Goal: Task Accomplishment & Management: Use online tool/utility

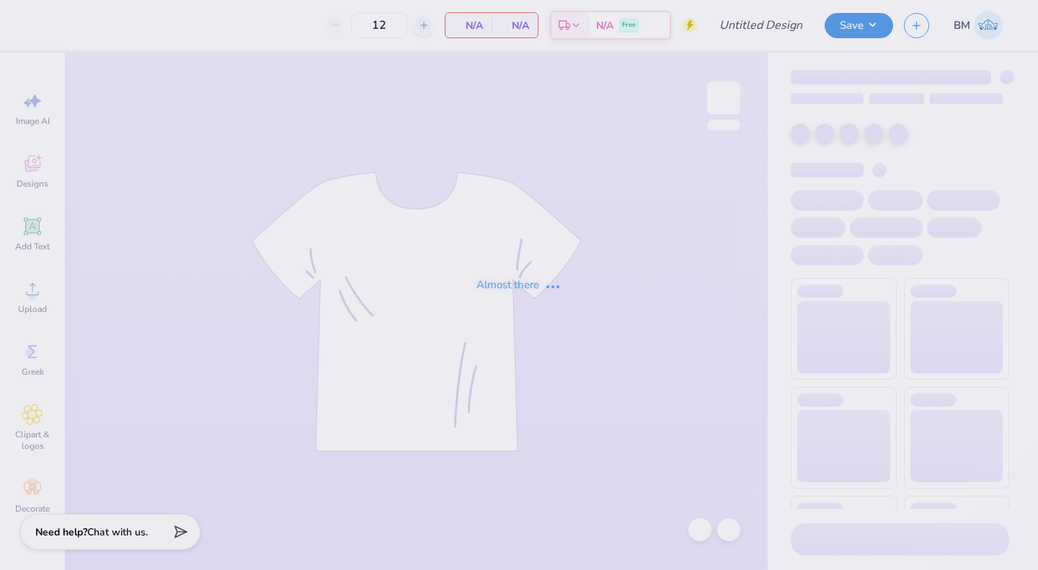
type input "kappa kickoff"
type input "100"
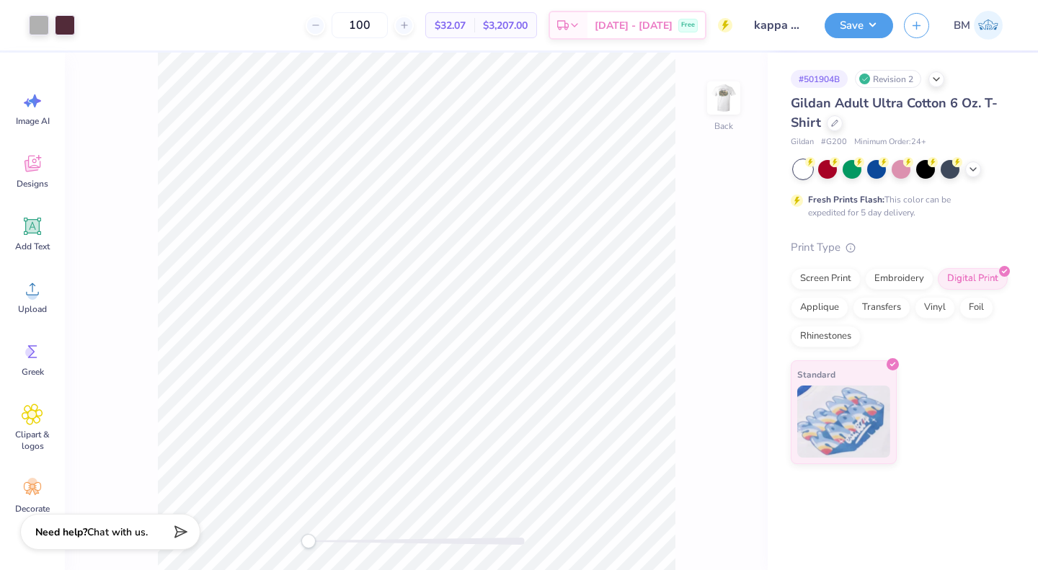
click at [730, 104] on img at bounding box center [723, 98] width 29 height 29
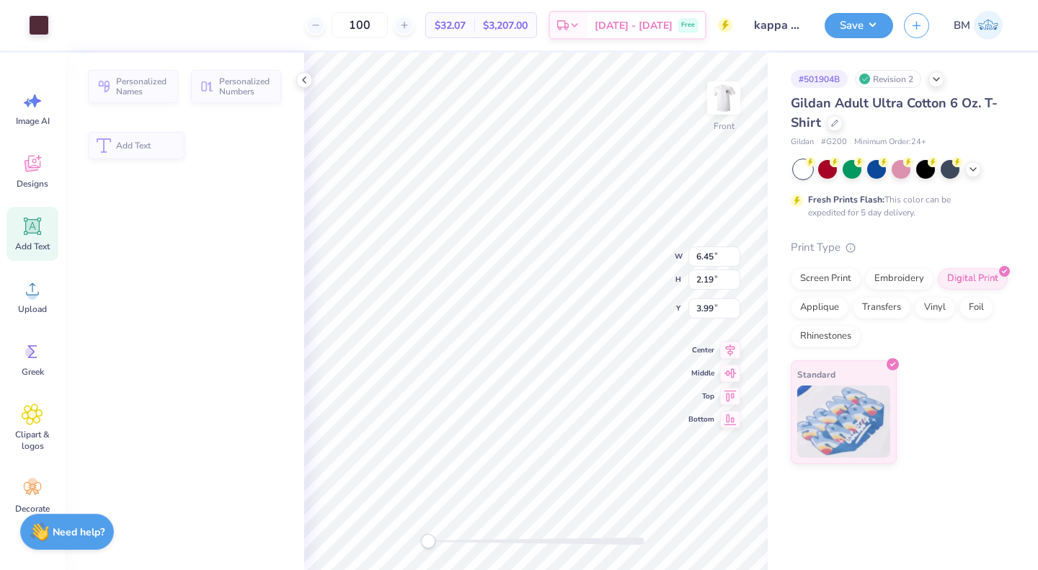
type input "6.45"
type input "2.19"
type input "3.99"
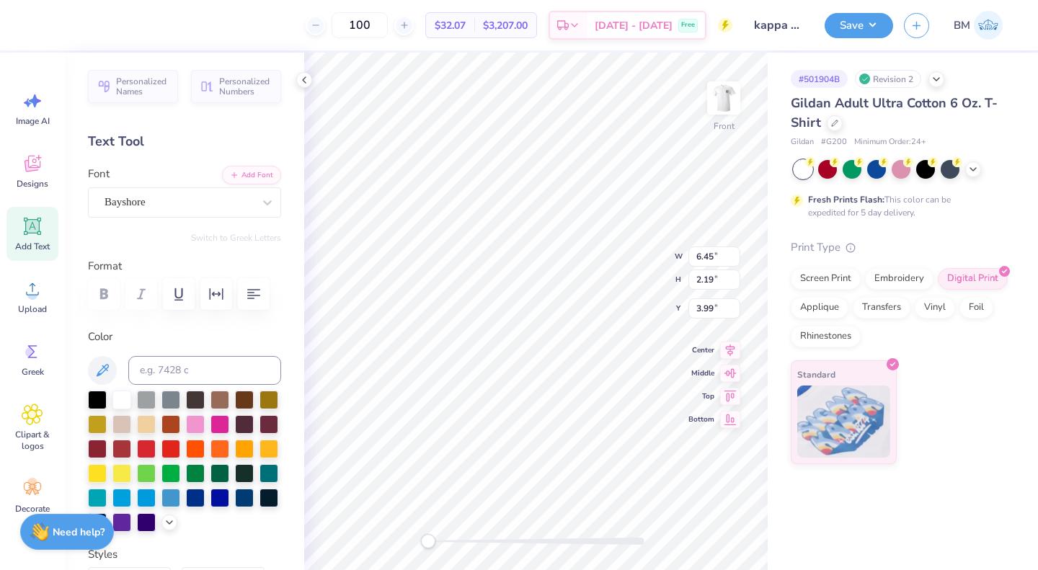
scroll to position [12, 1]
type input "11.00"
type input "2.64"
type input "3.00"
click at [30, 239] on div "Add Text" at bounding box center [32, 234] width 52 height 54
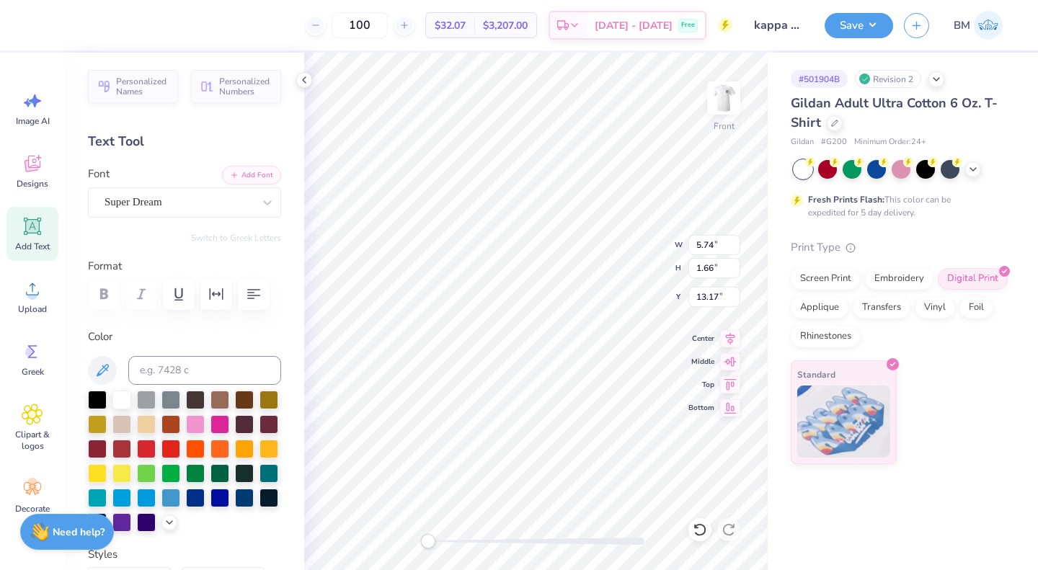
scroll to position [12, 4]
type textarea "KAPPA KICKOFF"
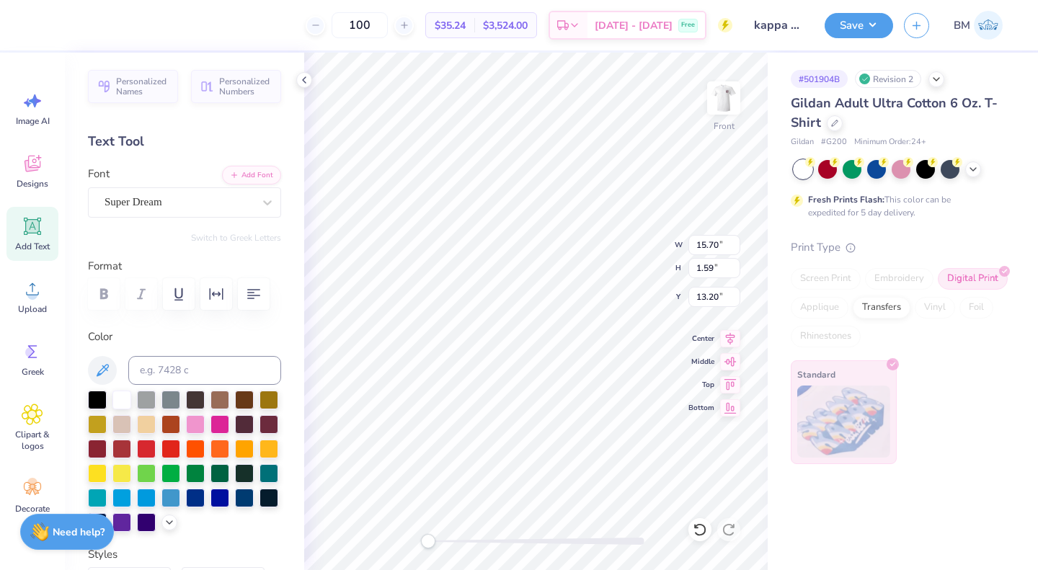
click at [197, 197] on div "Super Dream" at bounding box center [178, 202] width 151 height 22
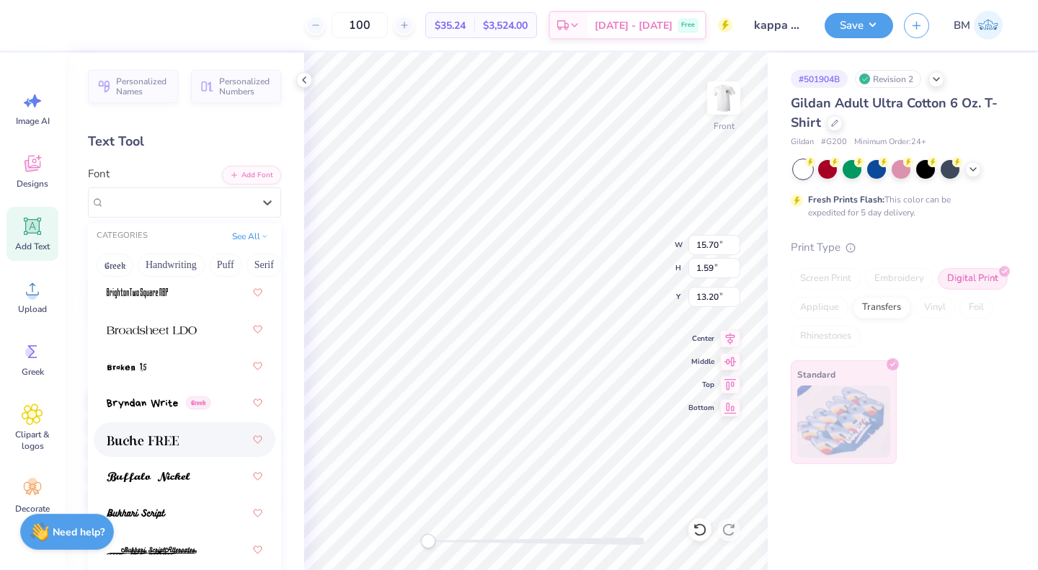
scroll to position [1773, 0]
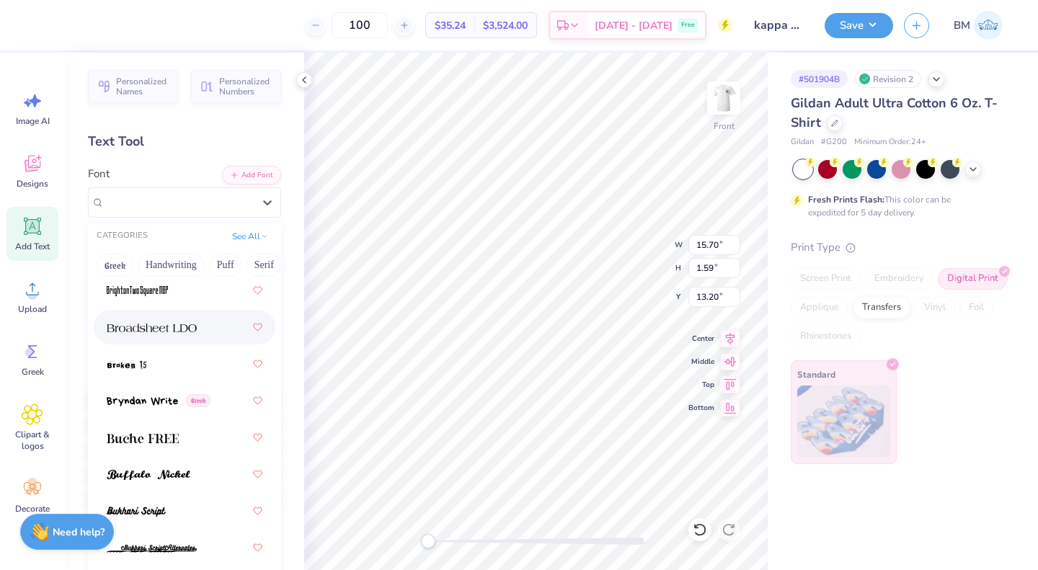
click at [178, 325] on img at bounding box center [152, 328] width 90 height 10
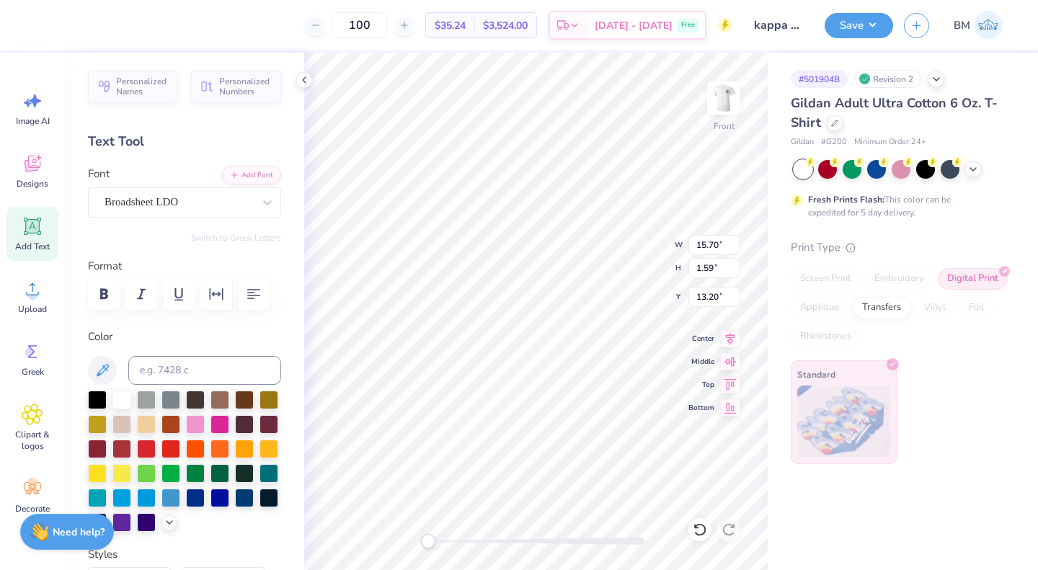
click at [171, 201] on div "Broadsheet LDO" at bounding box center [178, 202] width 151 height 22
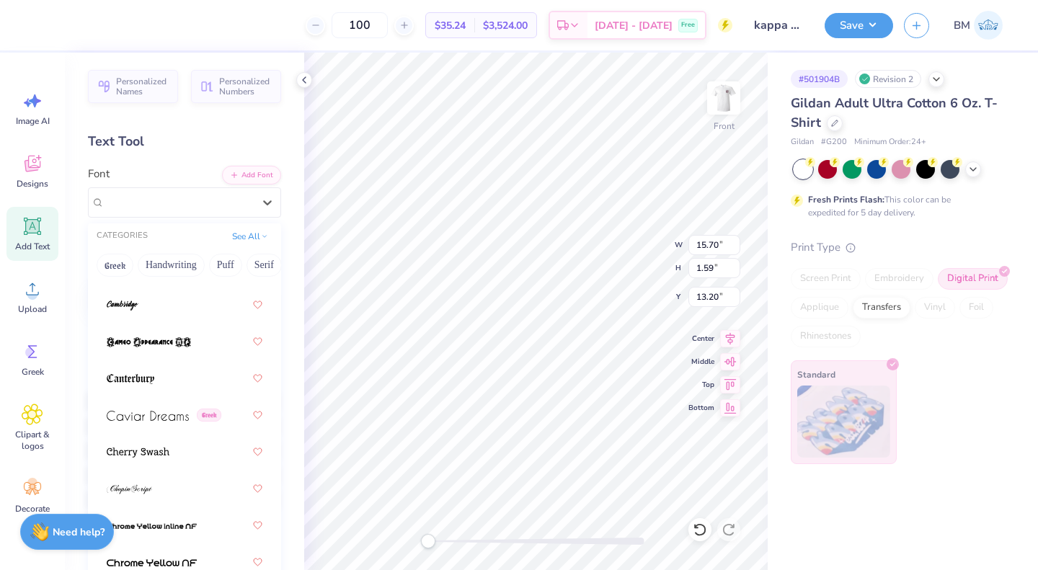
scroll to position [2164, 0]
click at [255, 266] on button "Serif" at bounding box center [263, 265] width 35 height 23
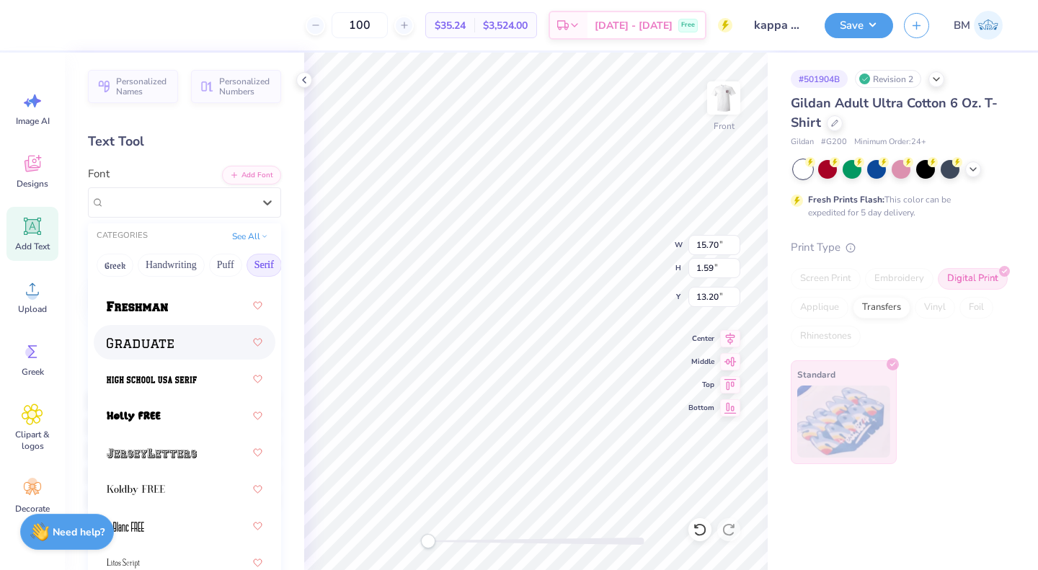
scroll to position [1781, 0]
click at [166, 349] on span at bounding box center [140, 341] width 67 height 15
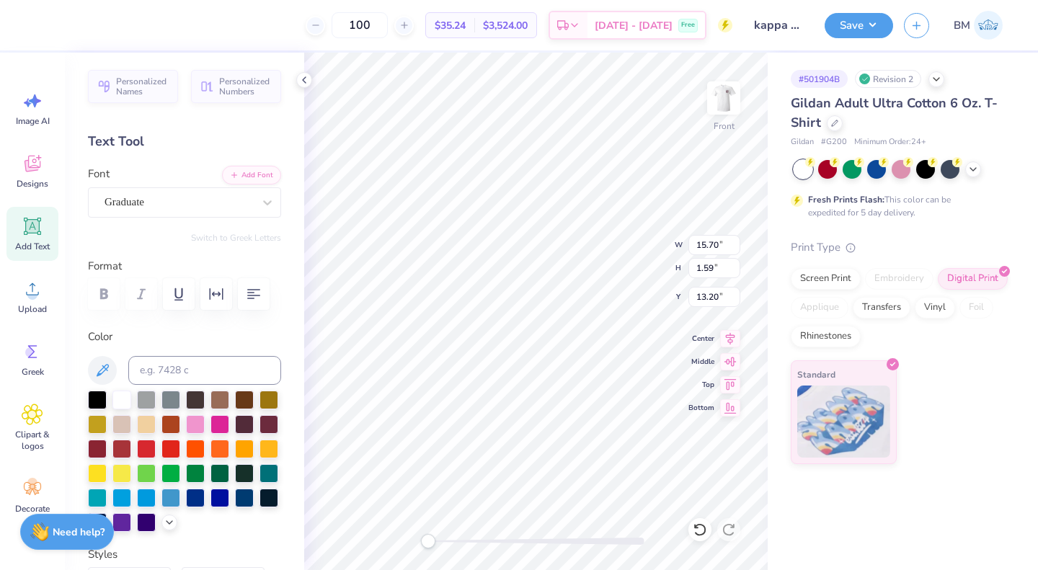
click at [169, 202] on div "Graduate" at bounding box center [178, 202] width 151 height 22
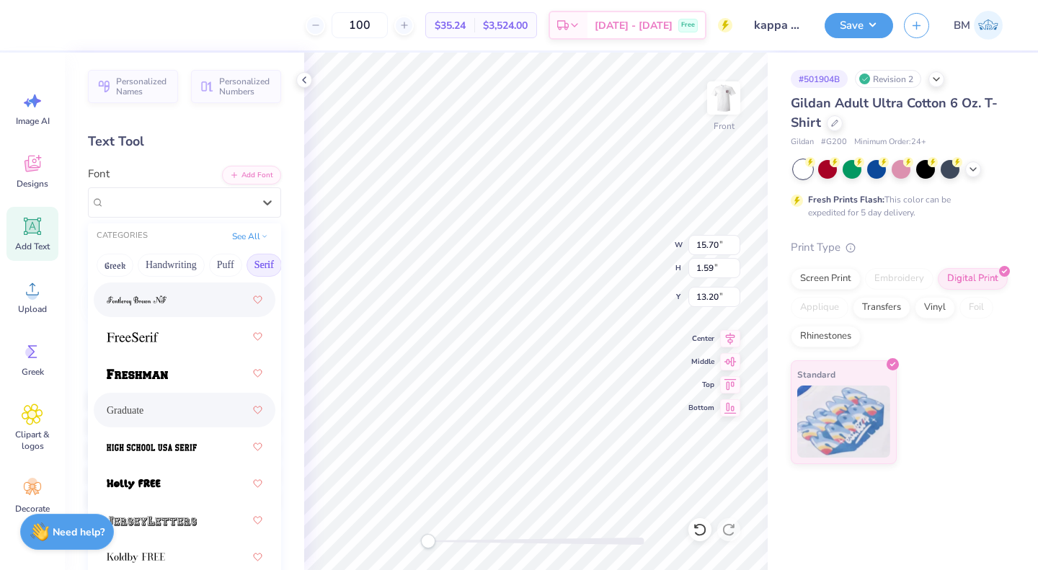
scroll to position [1711, 0]
click at [156, 340] on img at bounding box center [133, 338] width 52 height 10
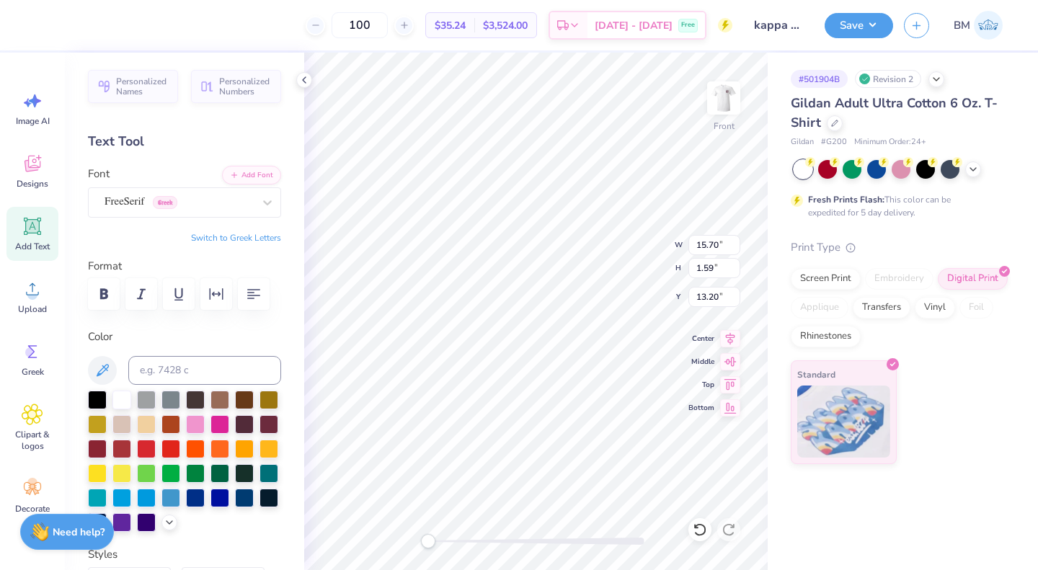
click at [202, 198] on div "FreeSerif Greek" at bounding box center [178, 202] width 151 height 22
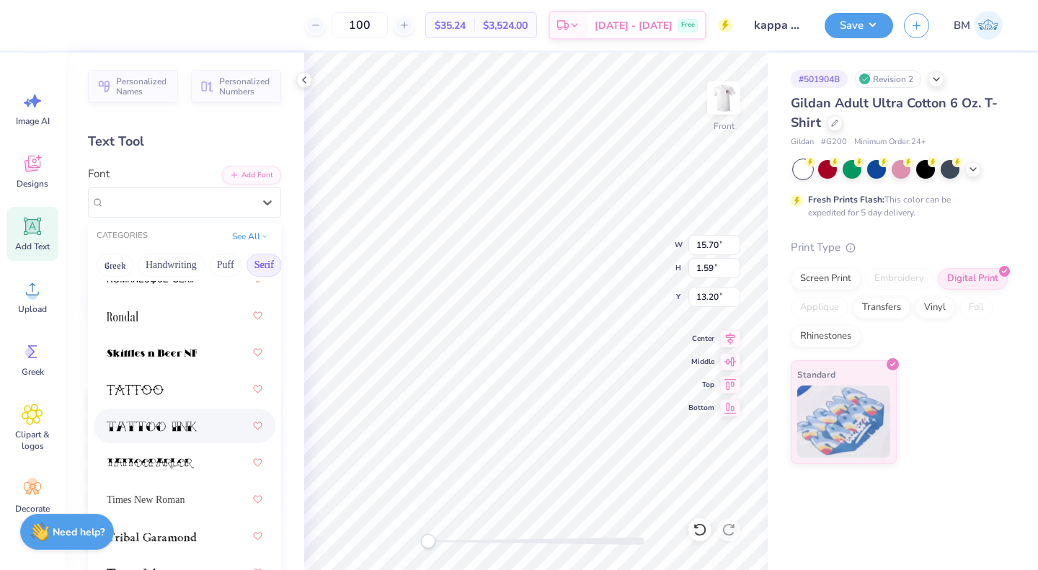
scroll to position [2504, 0]
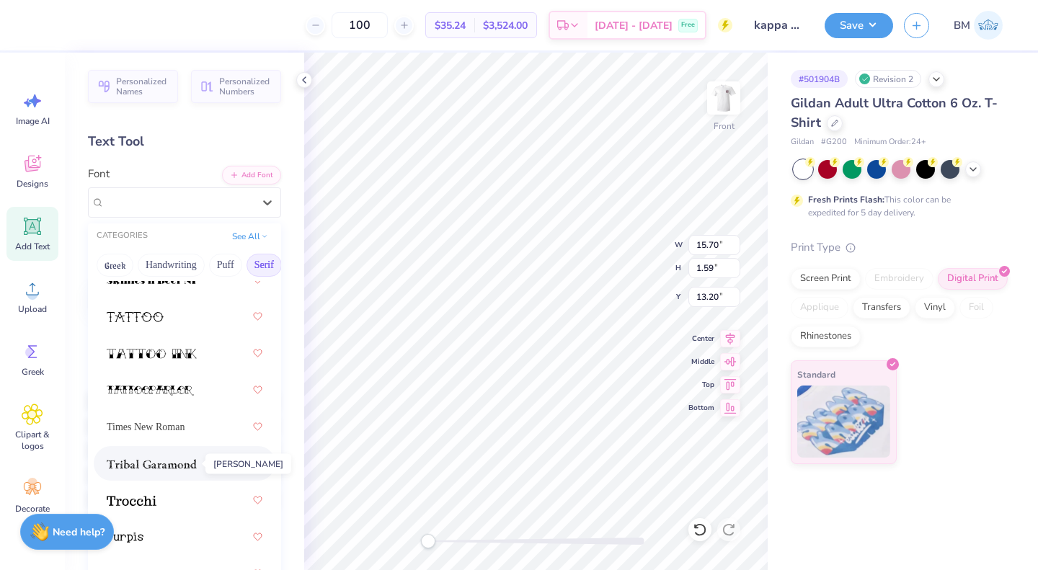
click at [154, 460] on img at bounding box center [152, 464] width 90 height 10
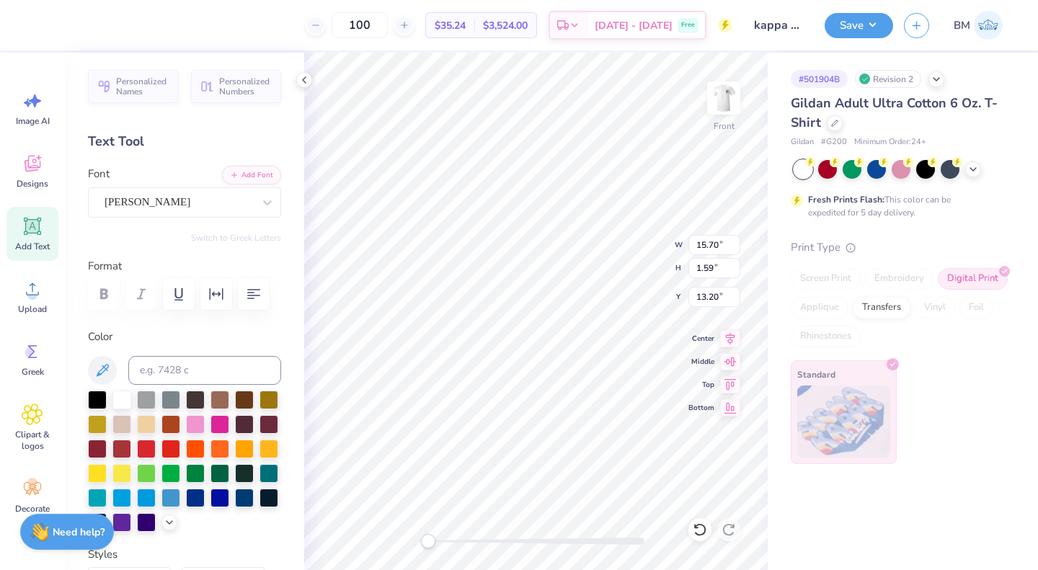
click at [199, 206] on div "[PERSON_NAME]" at bounding box center [178, 202] width 151 height 22
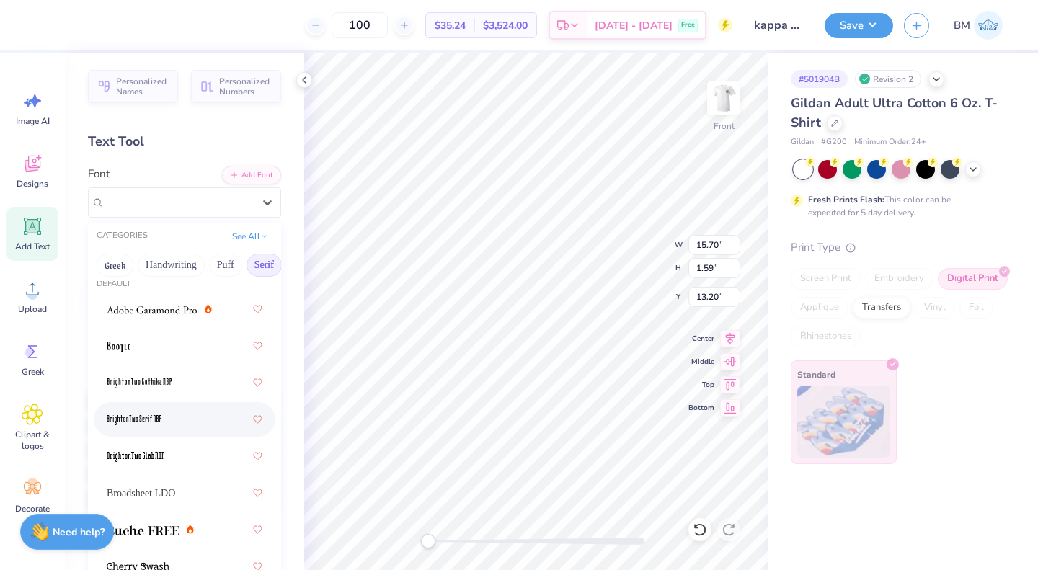
scroll to position [13, 0]
click at [174, 311] on img at bounding box center [152, 309] width 90 height 10
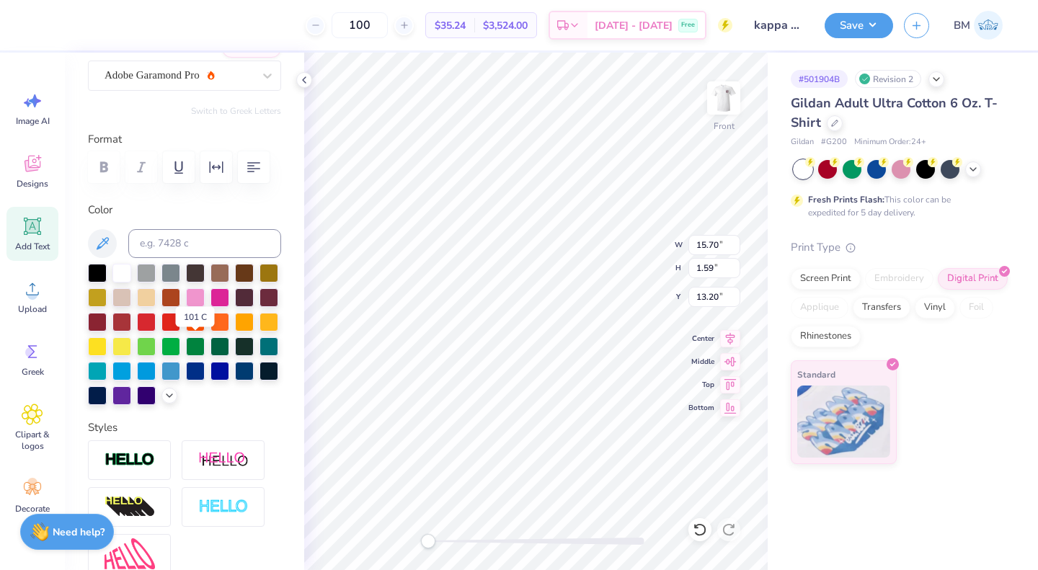
scroll to position [159, 0]
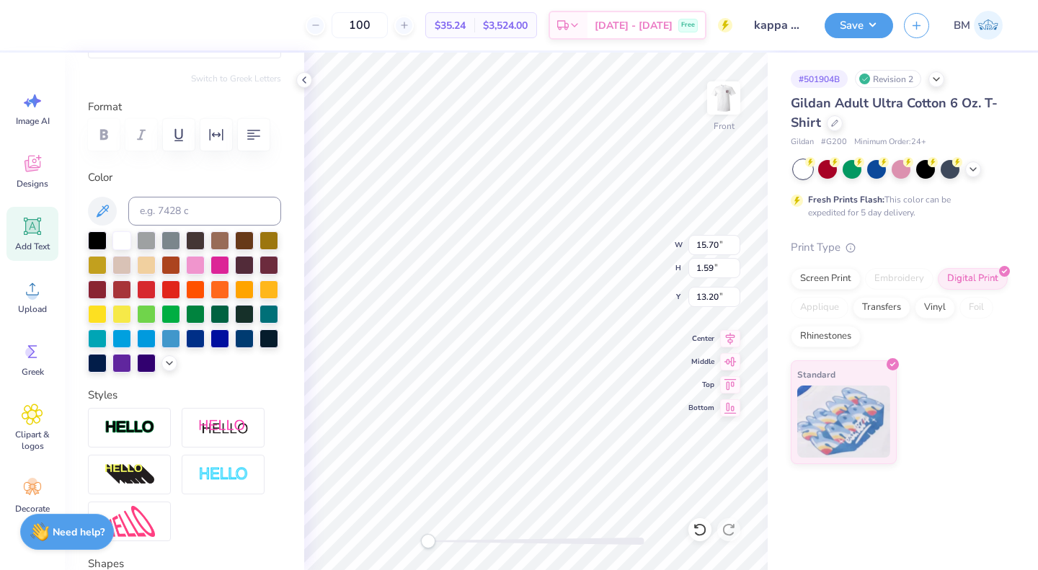
click at [164, 369] on icon at bounding box center [170, 363] width 12 height 12
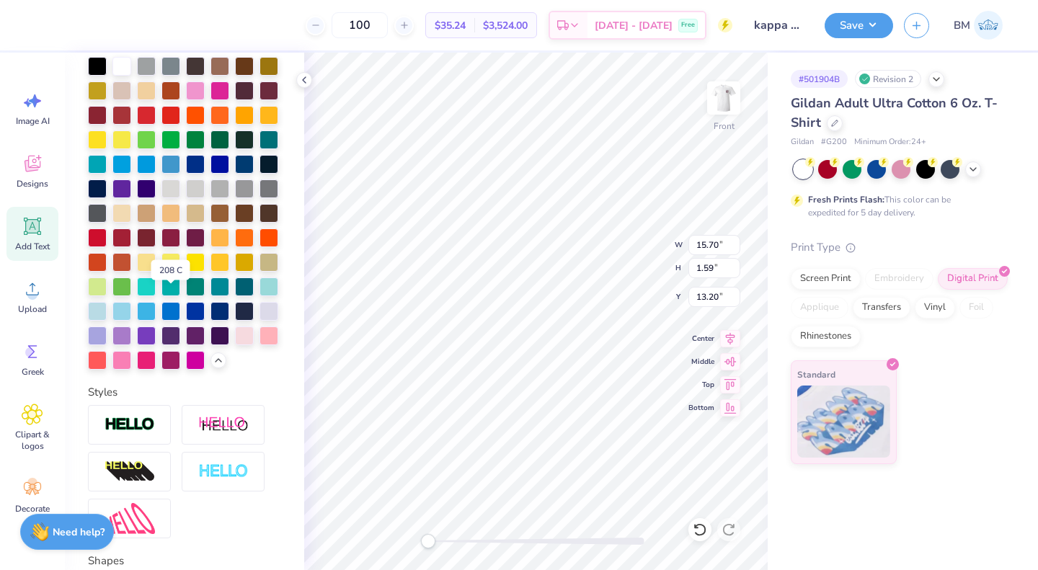
scroll to position [295, 0]
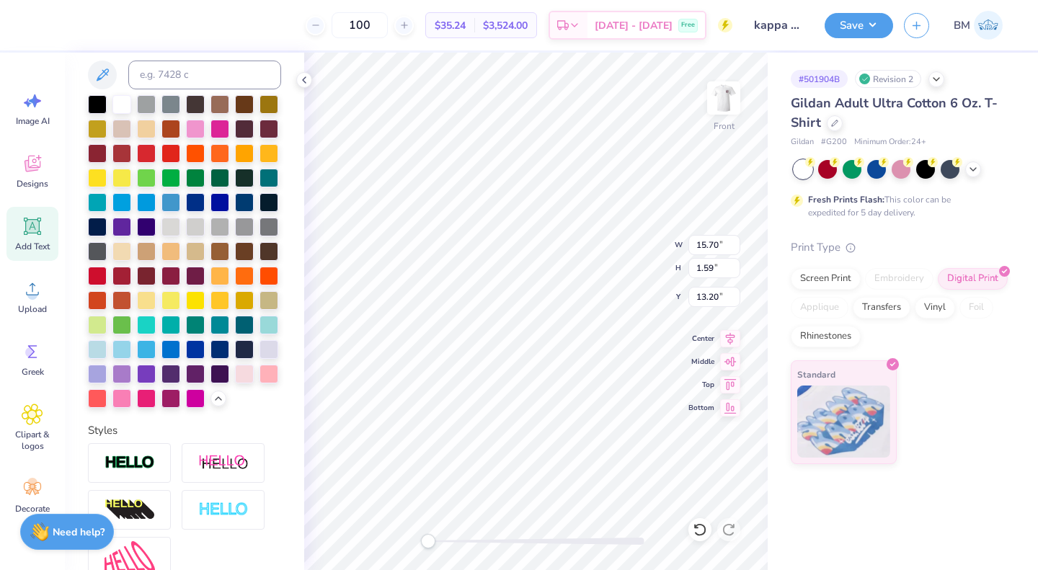
click at [161, 236] on div at bounding box center [170, 227] width 19 height 19
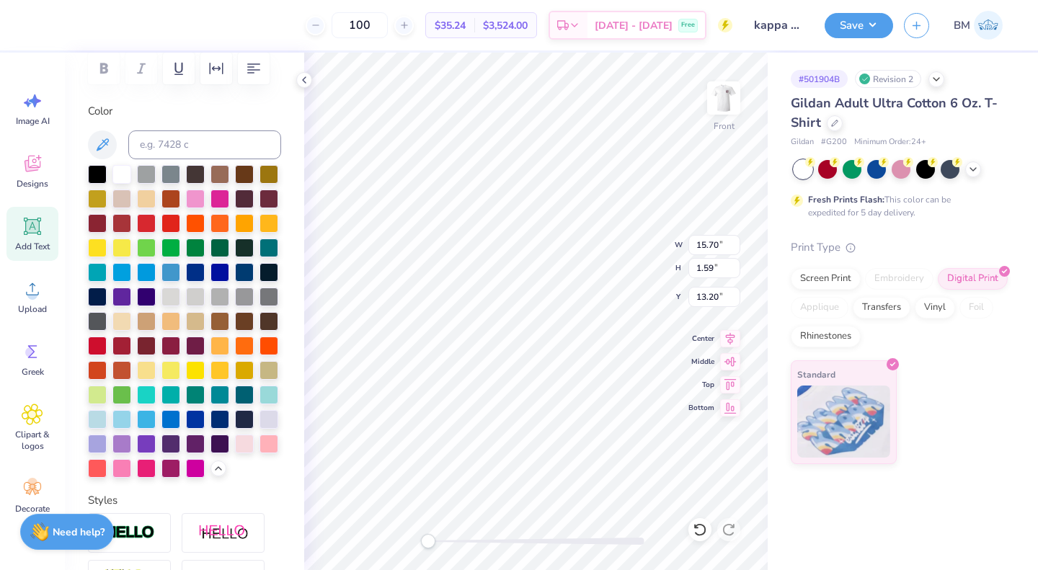
scroll to position [225, 0]
click at [107, 429] on div at bounding box center [97, 420] width 19 height 19
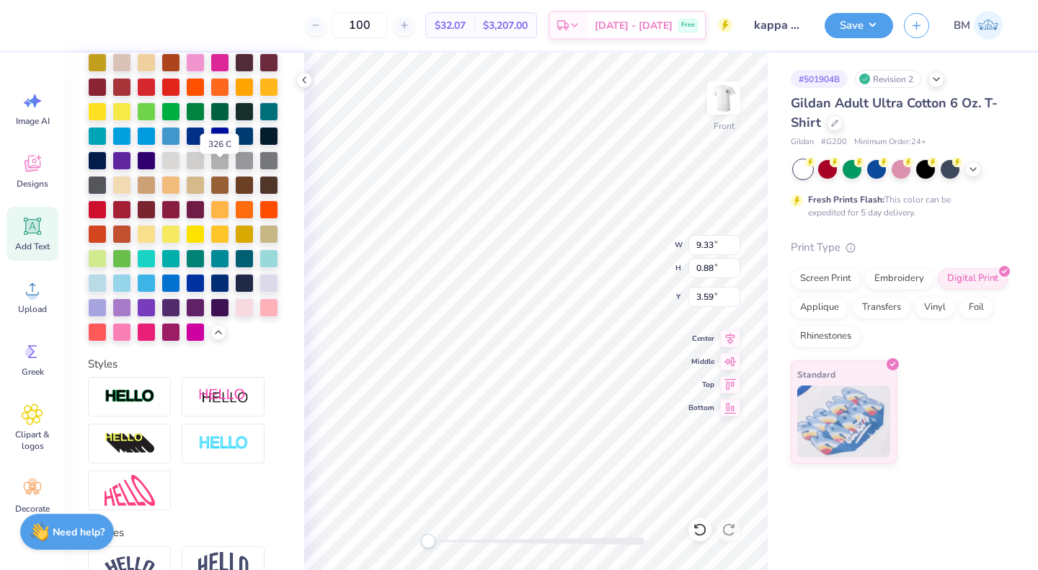
scroll to position [505, 0]
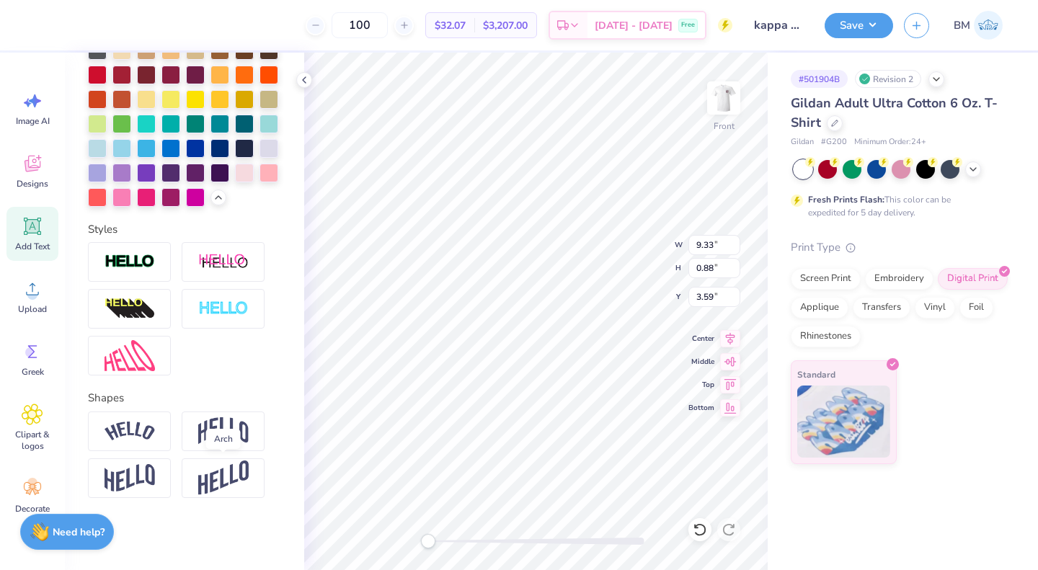
click at [218, 445] on img at bounding box center [223, 430] width 50 height 27
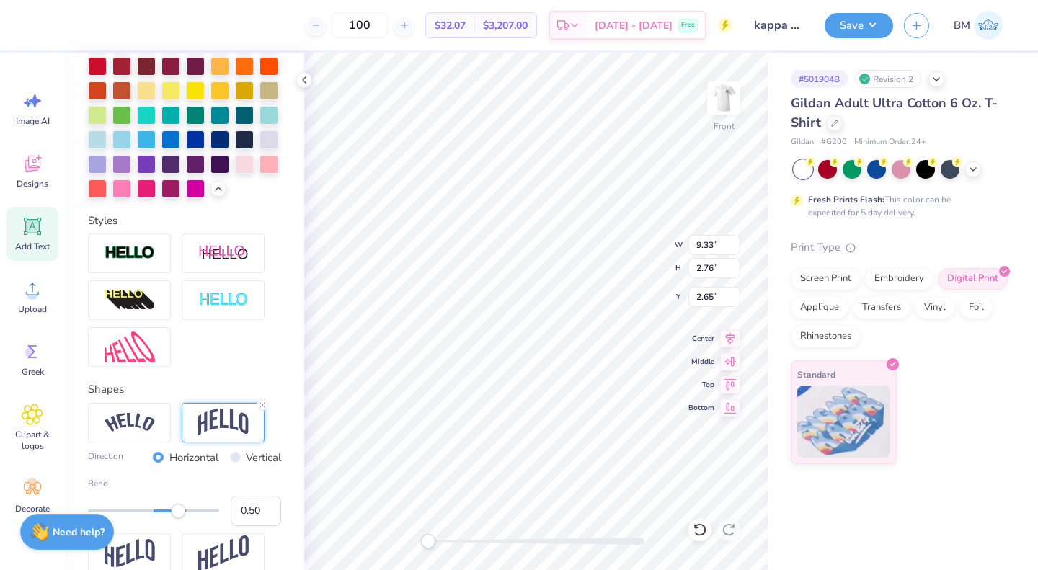
type input "2.76"
type input "2.65"
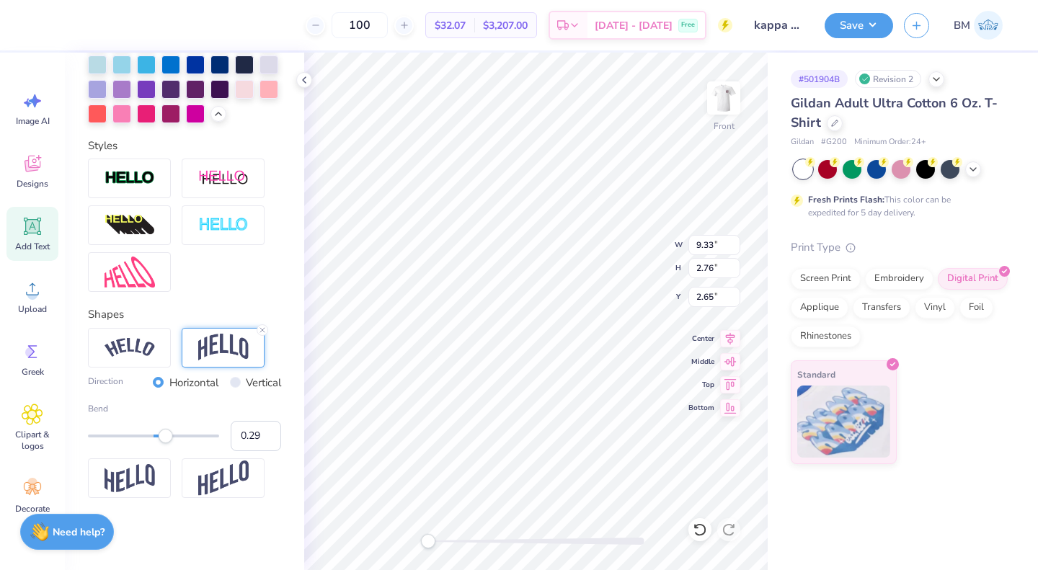
type input "0.28"
drag, startPoint x: 178, startPoint y: 440, endPoint x: 165, endPoint y: 440, distance: 13.0
click at [165, 440] on div "Accessibility label" at bounding box center [165, 436] width 14 height 14
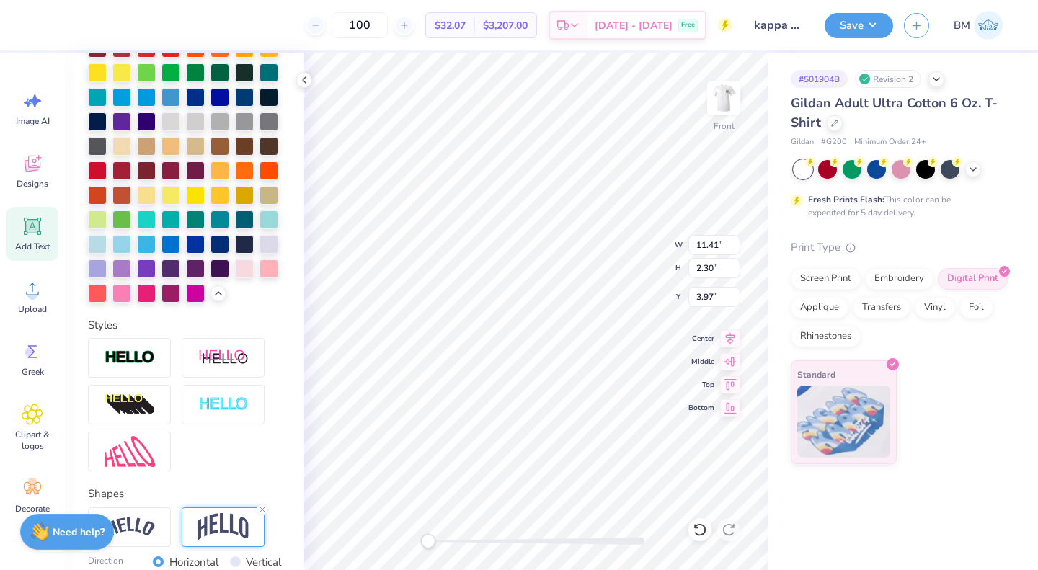
scroll to position [400, 0]
click at [259, 230] on div at bounding box center [268, 220] width 19 height 19
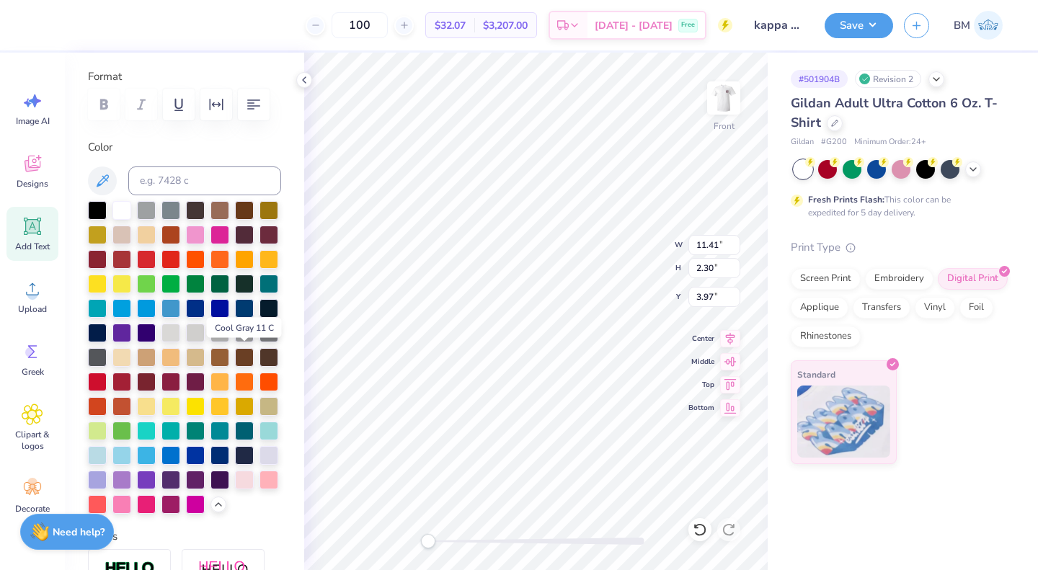
scroll to position [189, 0]
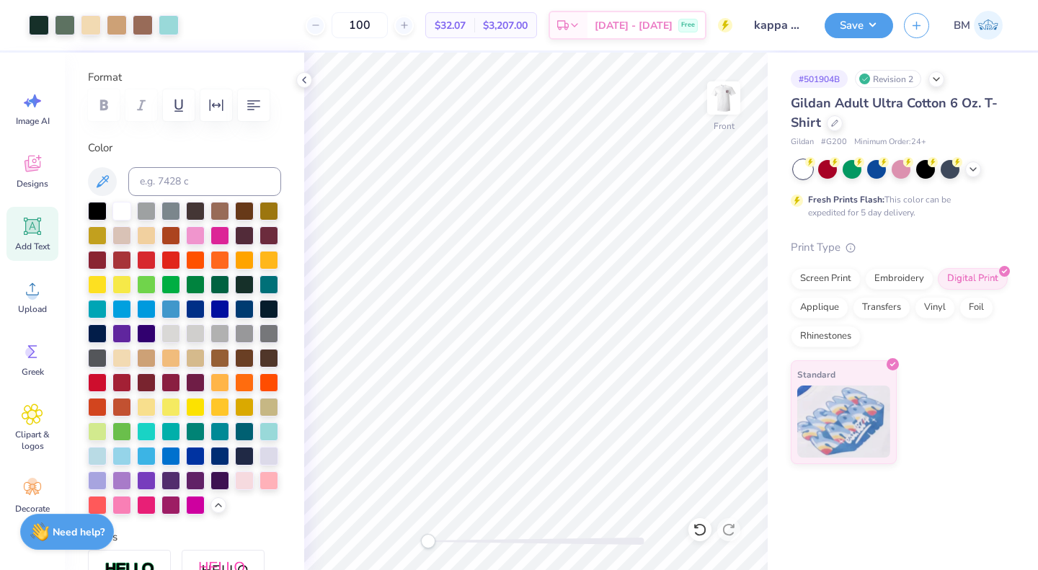
click at [712, 101] on img at bounding box center [723, 98] width 29 height 29
click at [720, 110] on img at bounding box center [723, 98] width 29 height 29
drag, startPoint x: 394, startPoint y: 22, endPoint x: 335, endPoint y: 24, distance: 59.1
click at [335, 24] on div "100" at bounding box center [360, 25] width 108 height 26
type input "24"
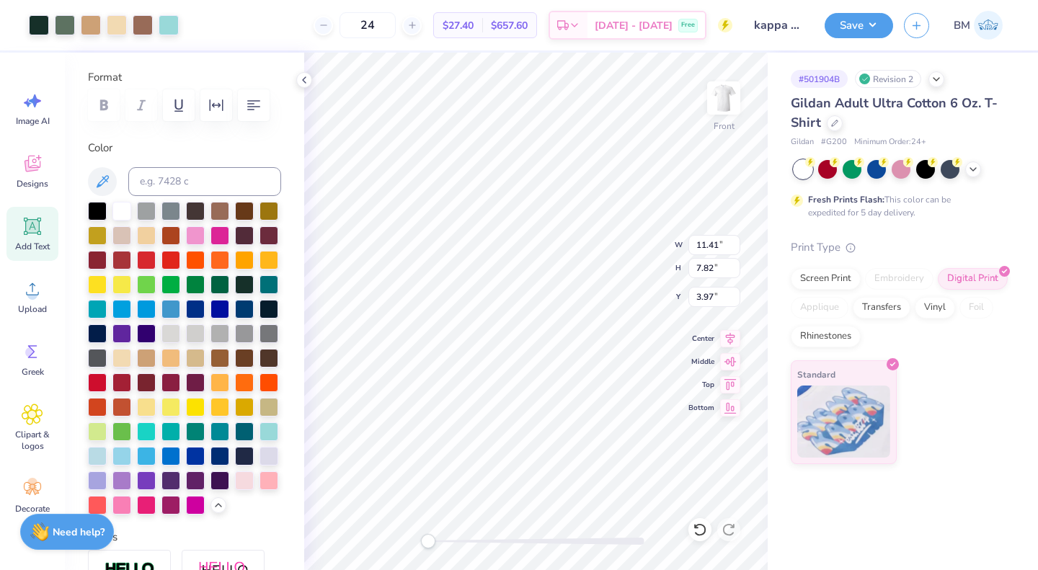
type input "14.36"
type input "9.35"
type input "3.81"
click at [701, 527] on icon at bounding box center [699, 529] width 14 height 14
click at [698, 527] on icon at bounding box center [699, 529] width 14 height 14
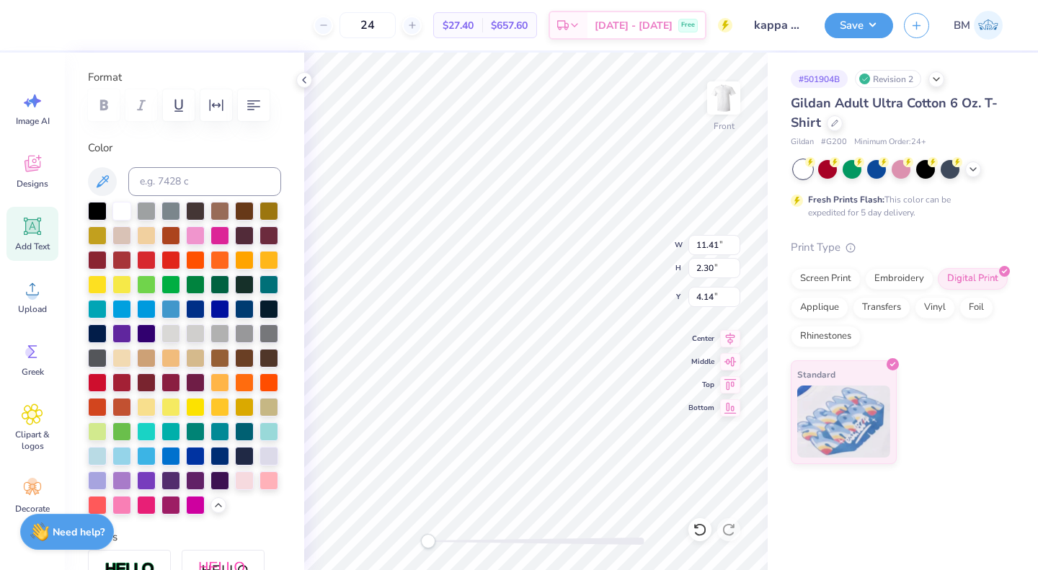
click at [732, 335] on icon at bounding box center [730, 338] width 9 height 12
click at [730, 332] on icon at bounding box center [730, 338] width 9 height 12
click at [729, 335] on icon at bounding box center [730, 338] width 9 height 12
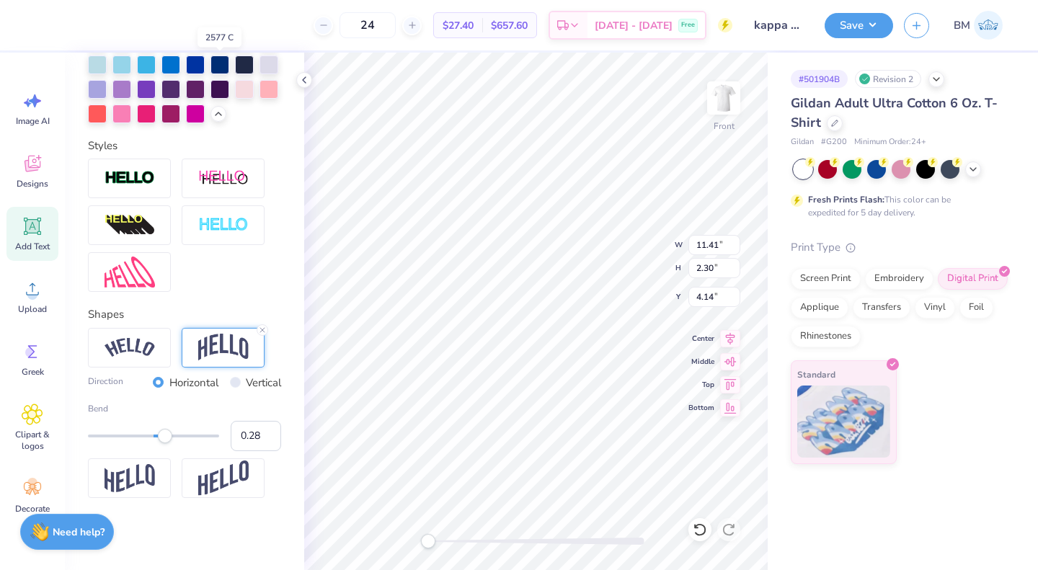
scroll to position [629, 0]
click at [209, 180] on img at bounding box center [223, 178] width 50 height 18
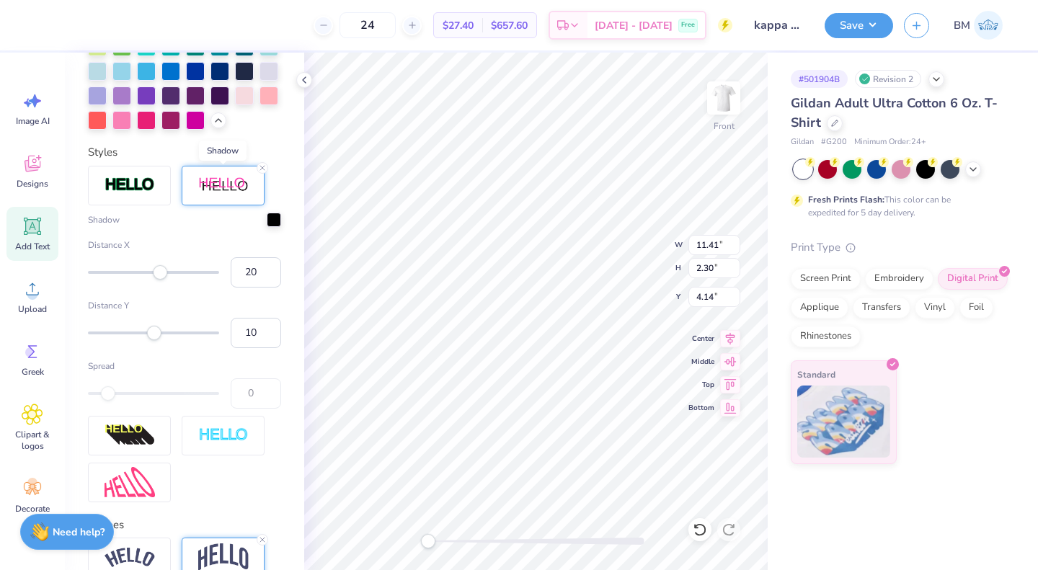
scroll to position [685, 0]
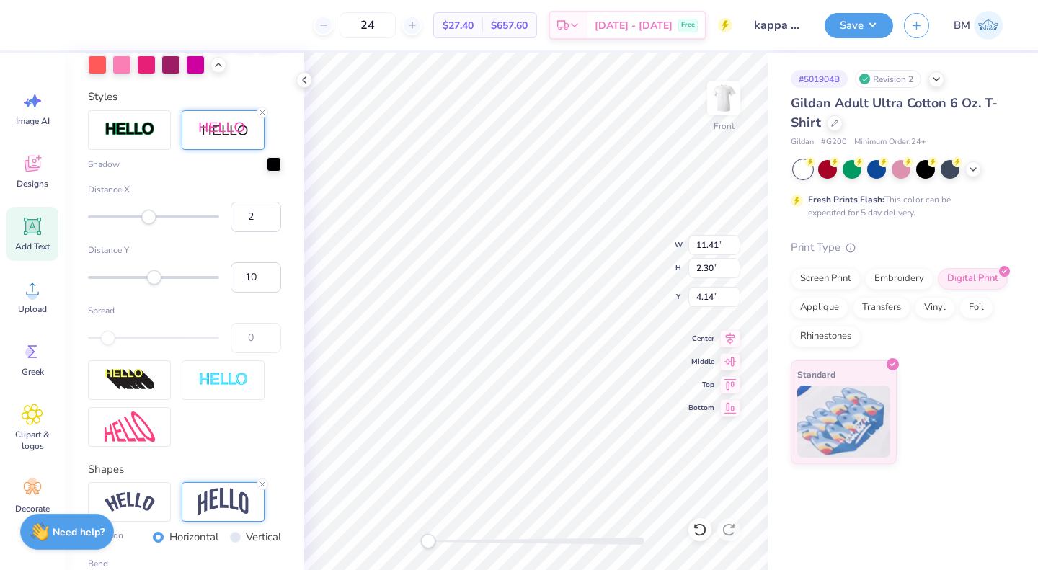
type input "3"
click at [150, 224] on div "Accessibility label" at bounding box center [150, 217] width 14 height 14
type input "7"
click at [152, 285] on div "Accessibility label" at bounding box center [152, 277] width 14 height 14
click at [257, 293] on input "6" at bounding box center [256, 277] width 50 height 30
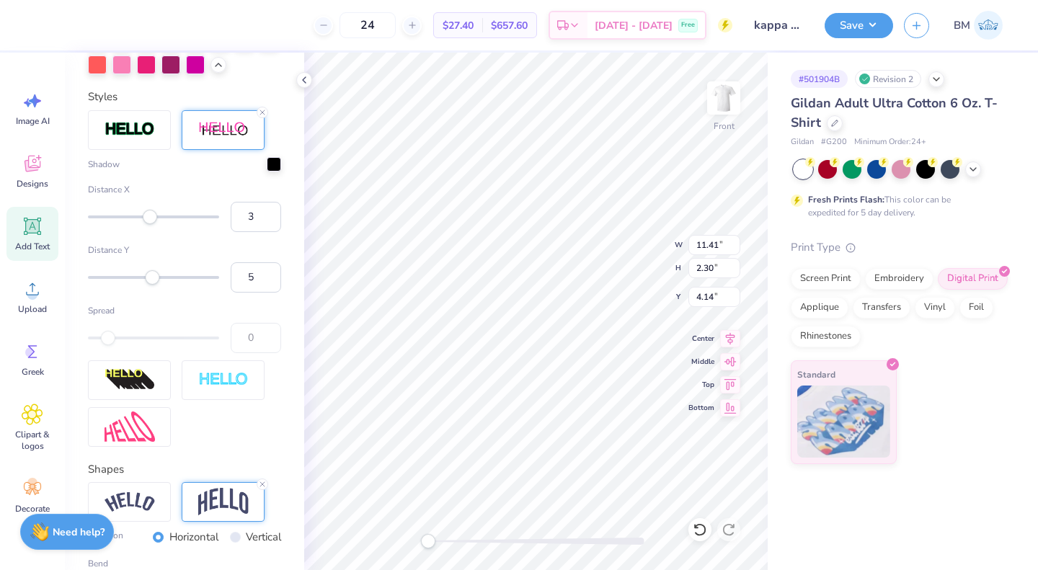
click at [257, 293] on input "5" at bounding box center [256, 277] width 50 height 30
click at [257, 293] on input "4" at bounding box center [256, 277] width 50 height 30
type input "3"
click at [257, 293] on input "3" at bounding box center [256, 277] width 50 height 30
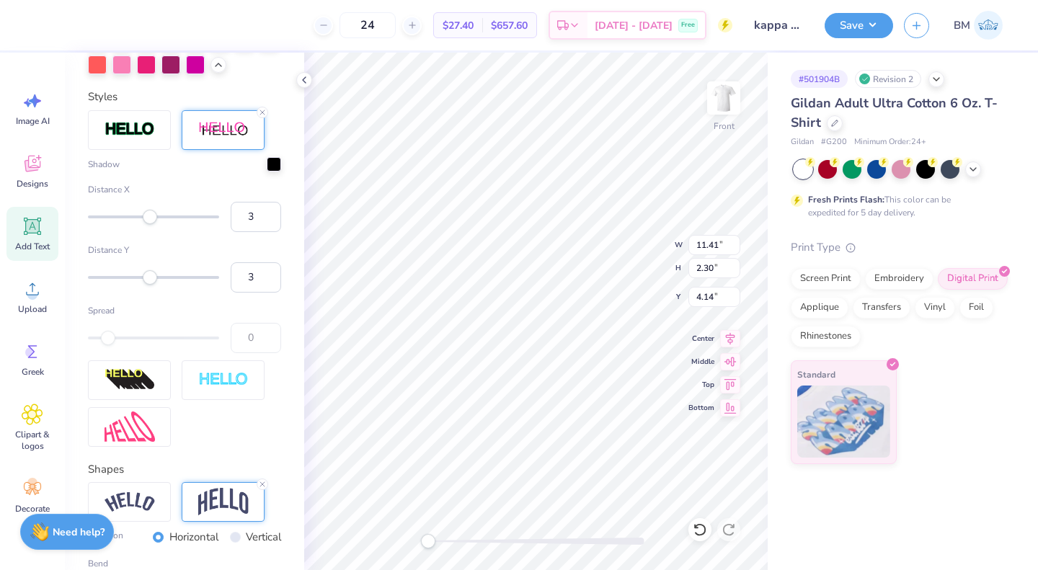
type textarea "KAPPA KICKOFF"
